Goal: Check status: Check status

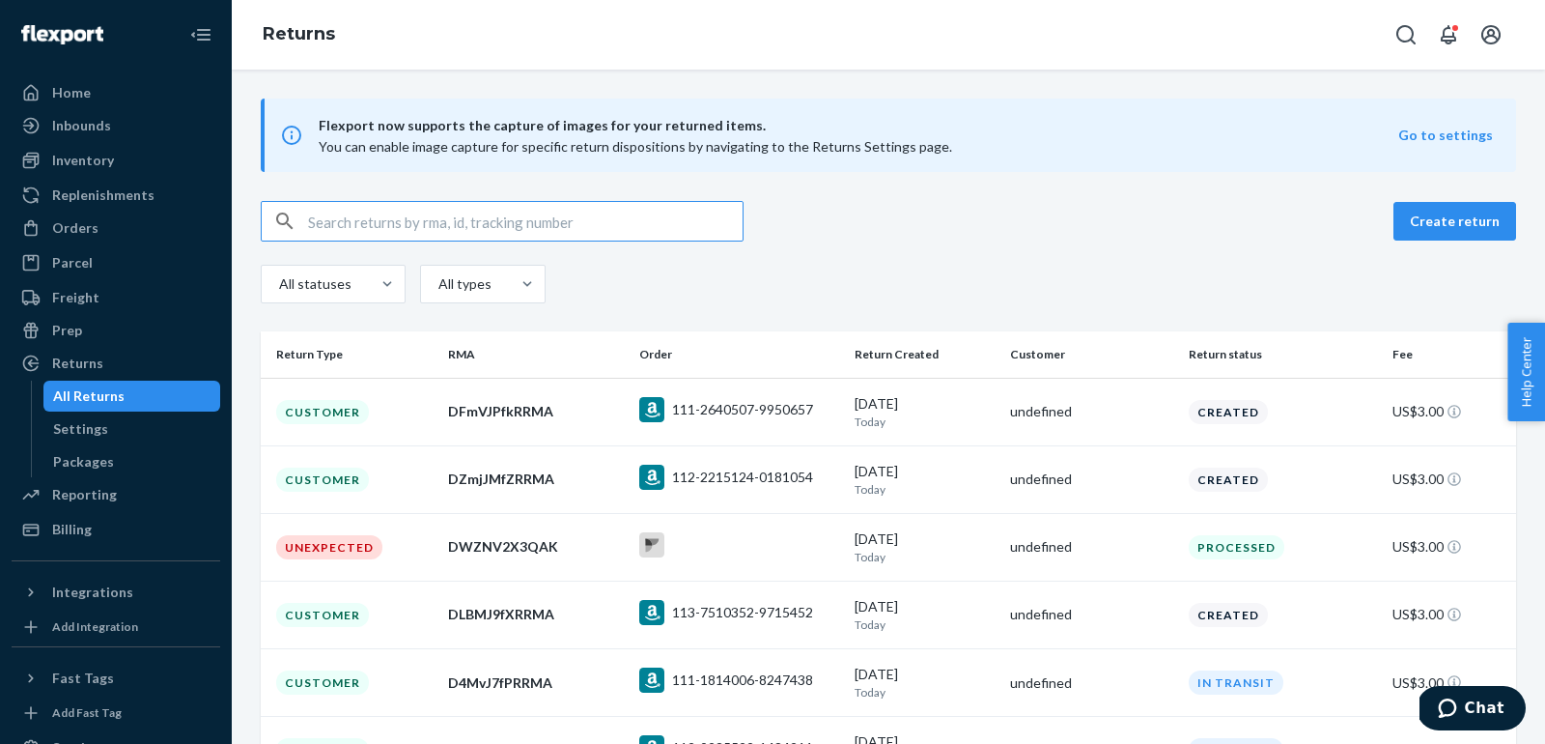
click at [682, 233] on input "text" at bounding box center [525, 221] width 435 height 39
paste input "DvvhMvfvRRMA"
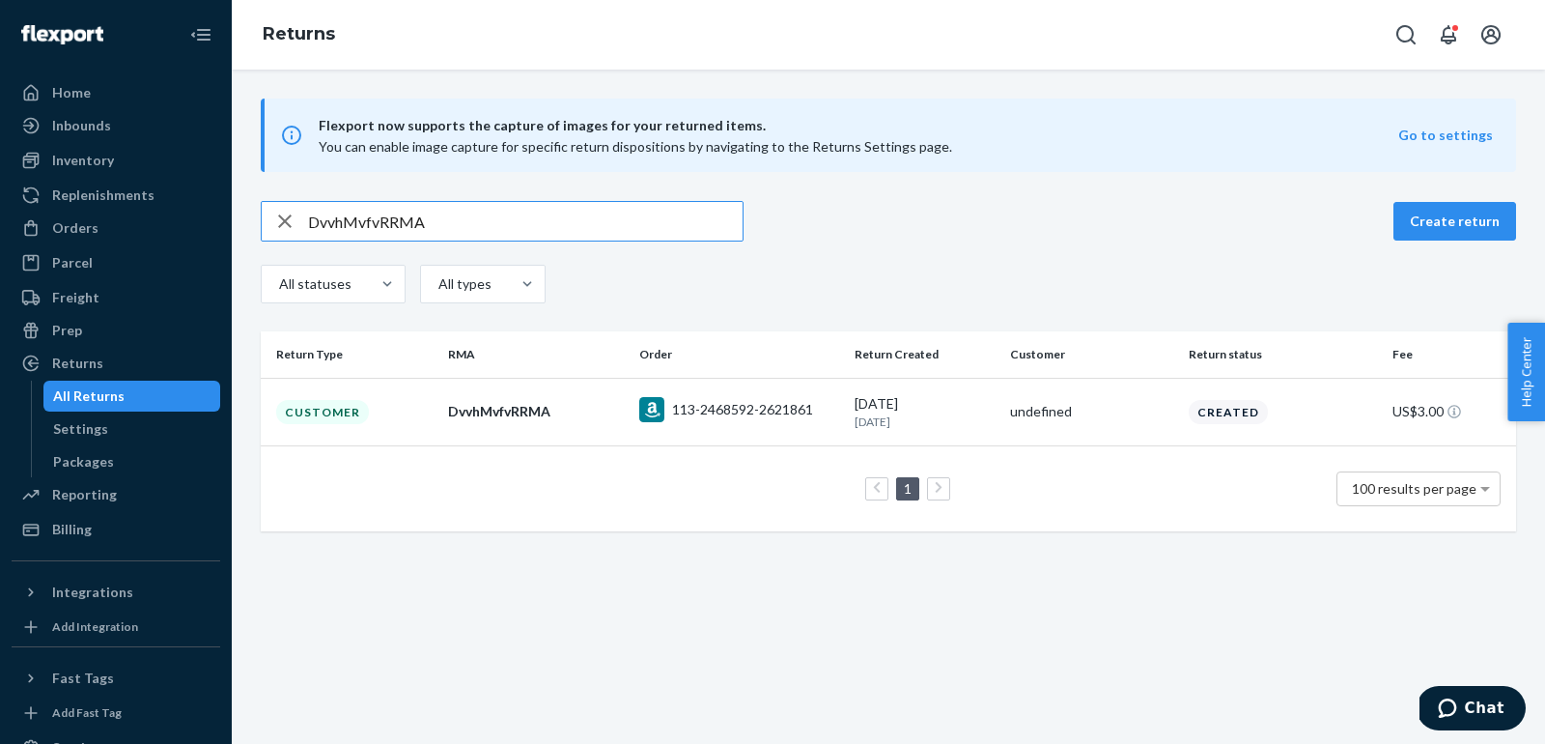
click at [639, 228] on input "DvvhMvfvRRMA" at bounding box center [525, 221] width 435 height 39
paste input "W3CMwfn"
click at [669, 226] on input "DW3CMwfnRRMA" at bounding box center [525, 221] width 435 height 39
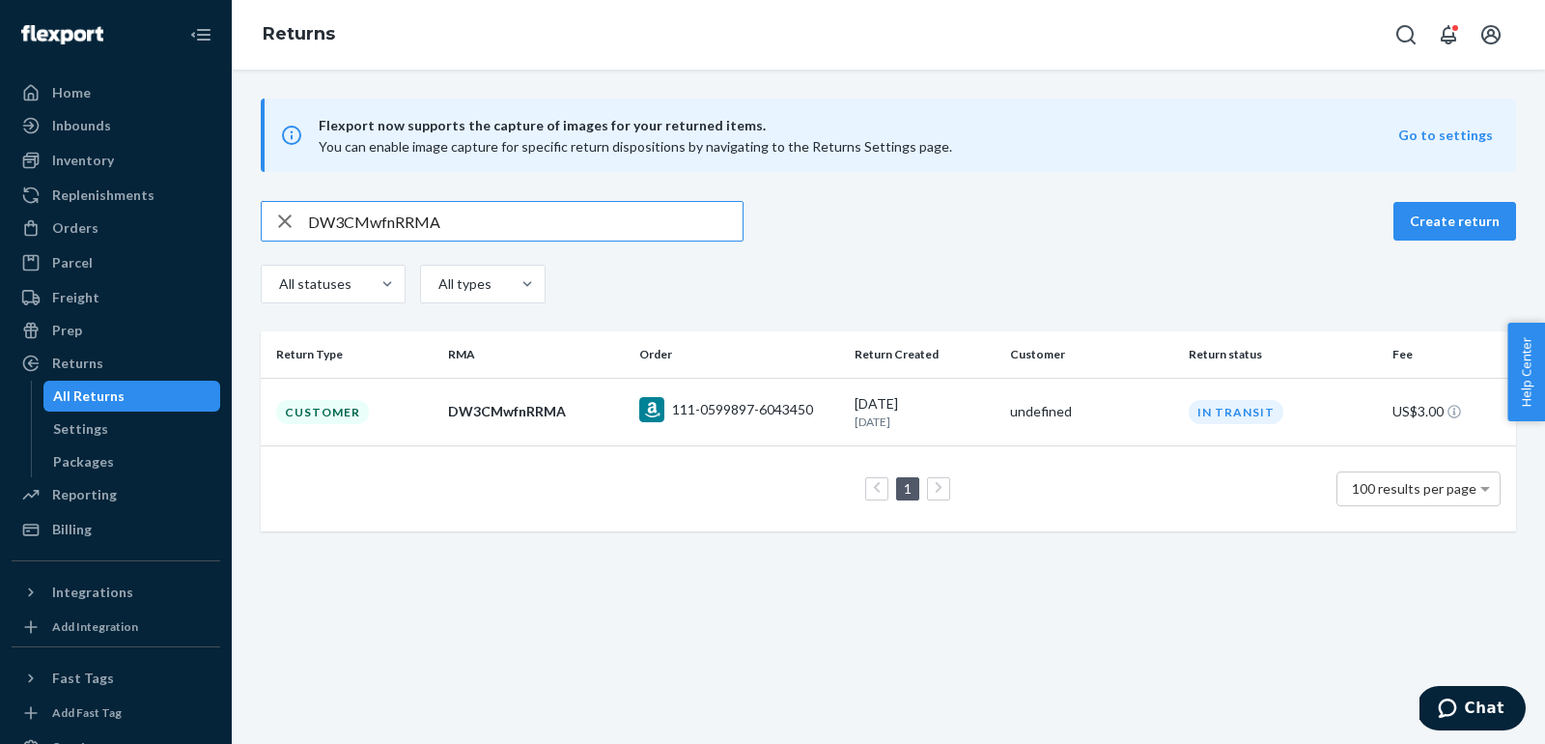
paste input "HhnMyfb"
click at [648, 223] on input "DHhnMyfbRRMA" at bounding box center [525, 221] width 435 height 39
paste input "YfXMhfk"
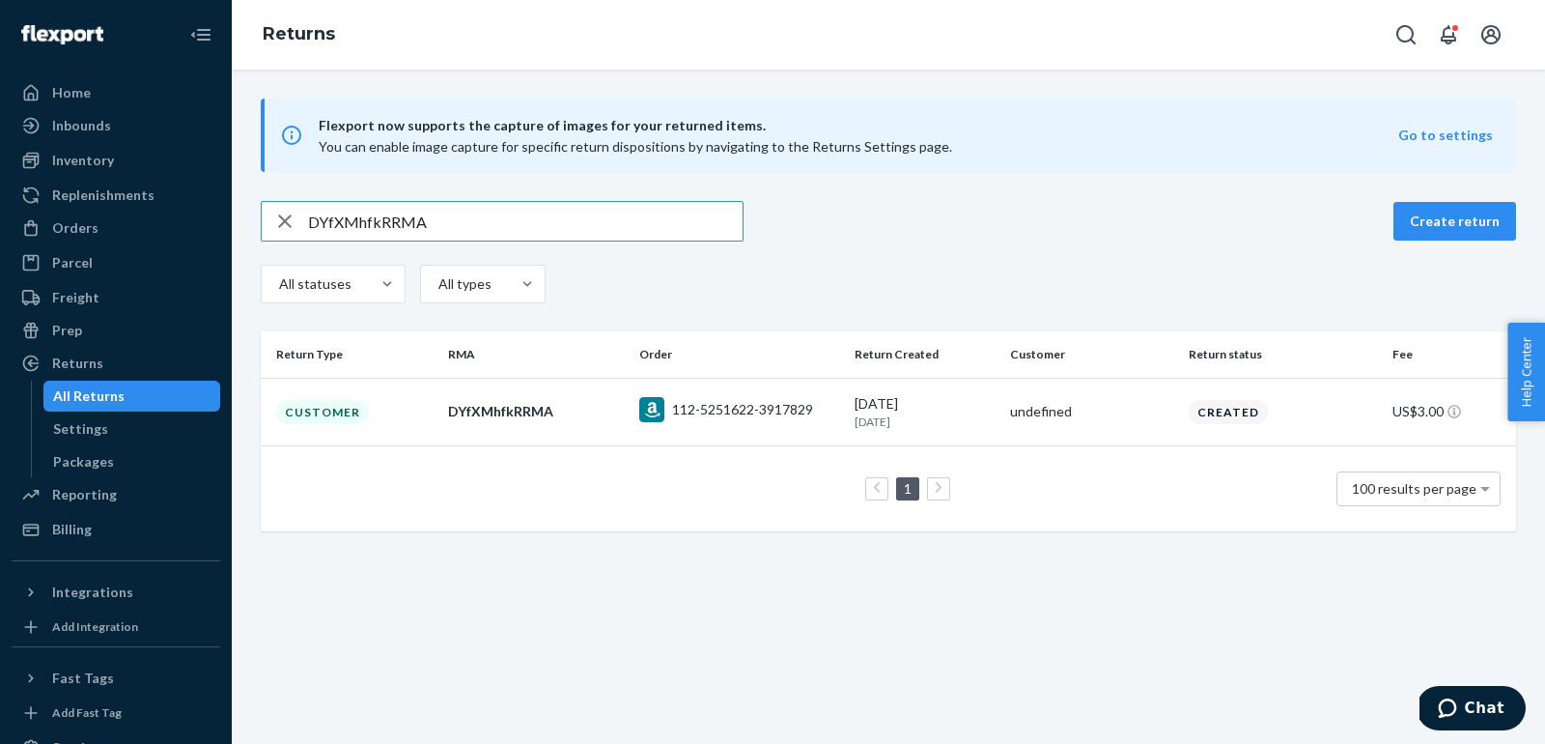
click at [635, 222] on input "DYfXMhfkRRMA" at bounding box center [525, 221] width 435 height 39
paste input "fPcMHfQ"
type input "DfPcMHfQRRMA"
